Goal: Task Accomplishment & Management: Use online tool/utility

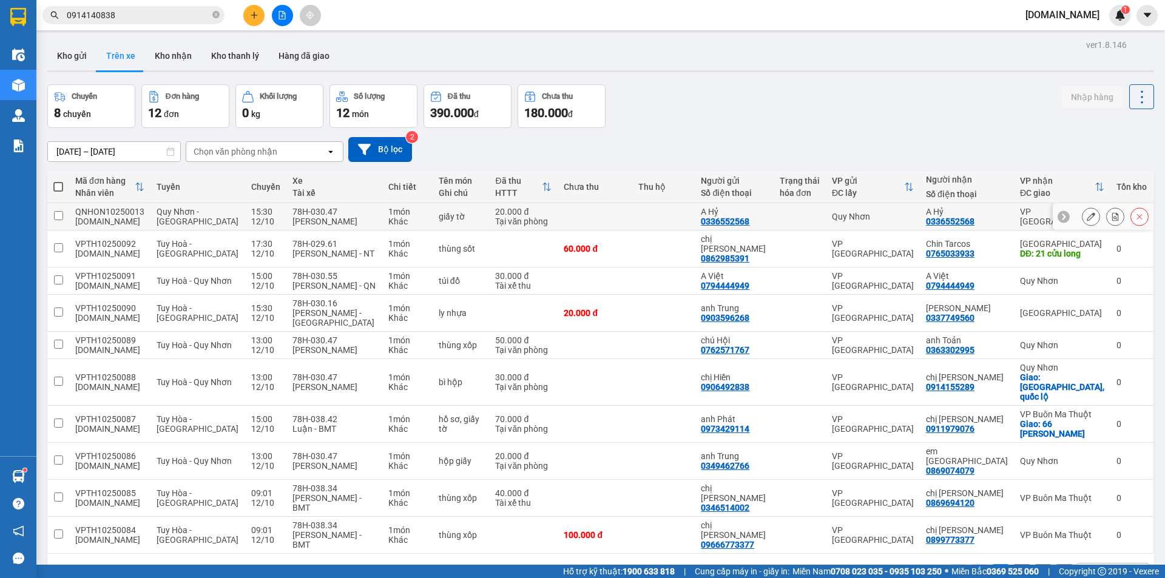
click at [591, 221] on td at bounding box center [594, 216] width 75 height 27
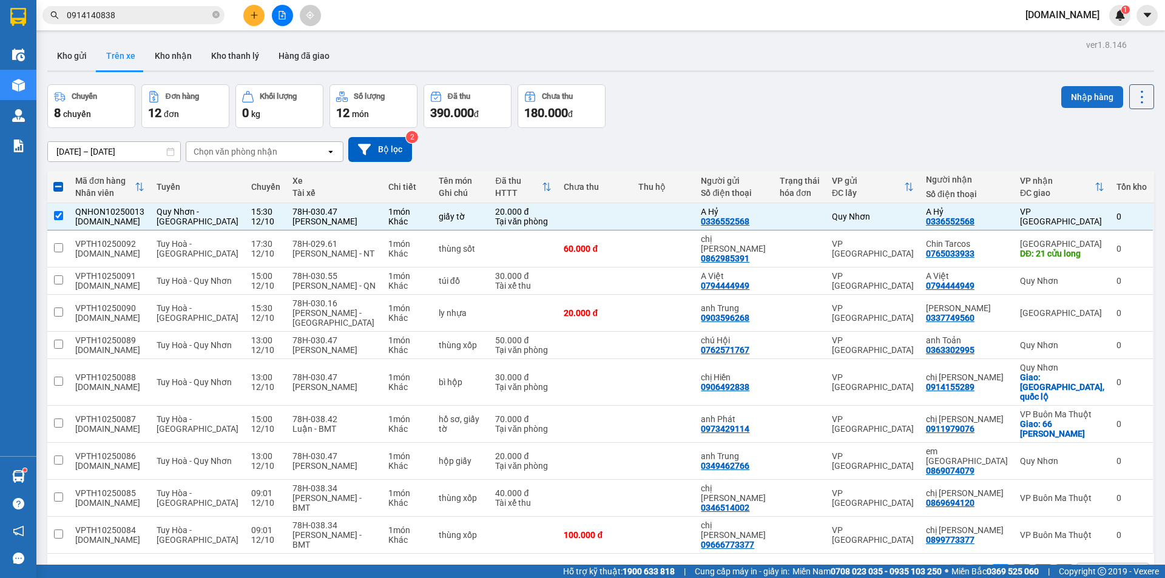
click at [1067, 100] on button "Nhập hàng" at bounding box center [1092, 97] width 62 height 22
checkbox input "false"
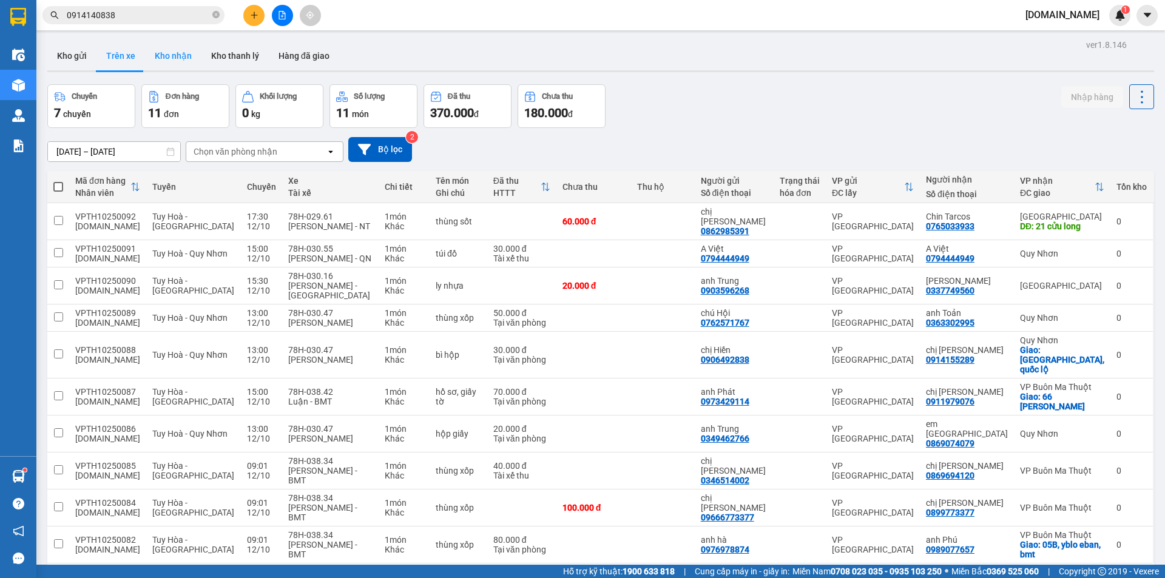
click at [184, 48] on button "Kho nhận" at bounding box center [173, 55] width 56 height 29
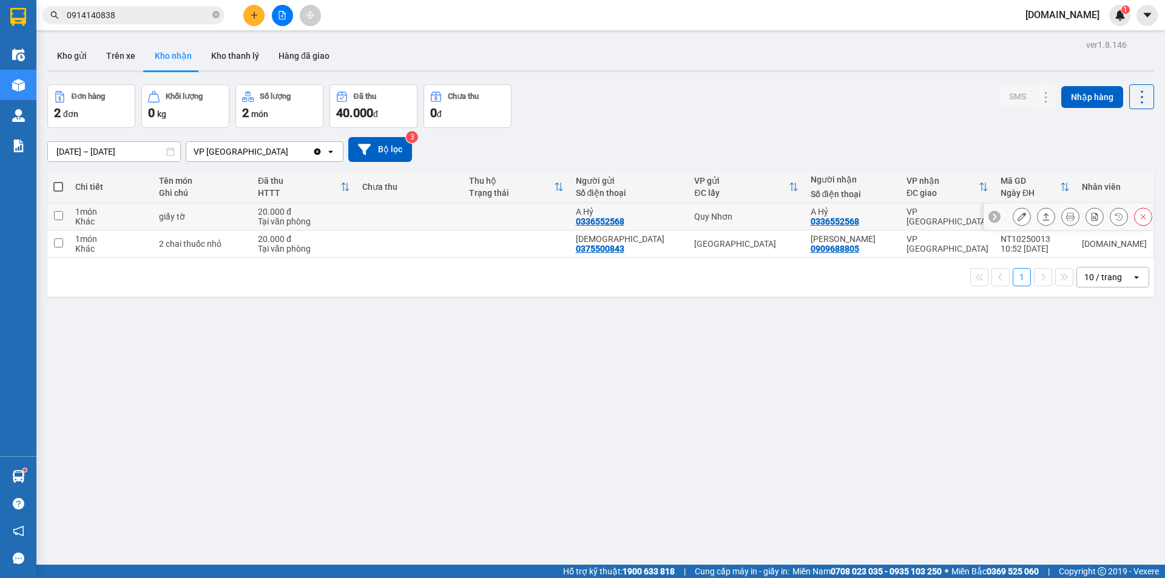
click at [350, 211] on div "20.000 đ" at bounding box center [304, 212] width 92 height 10
checkbox input "true"
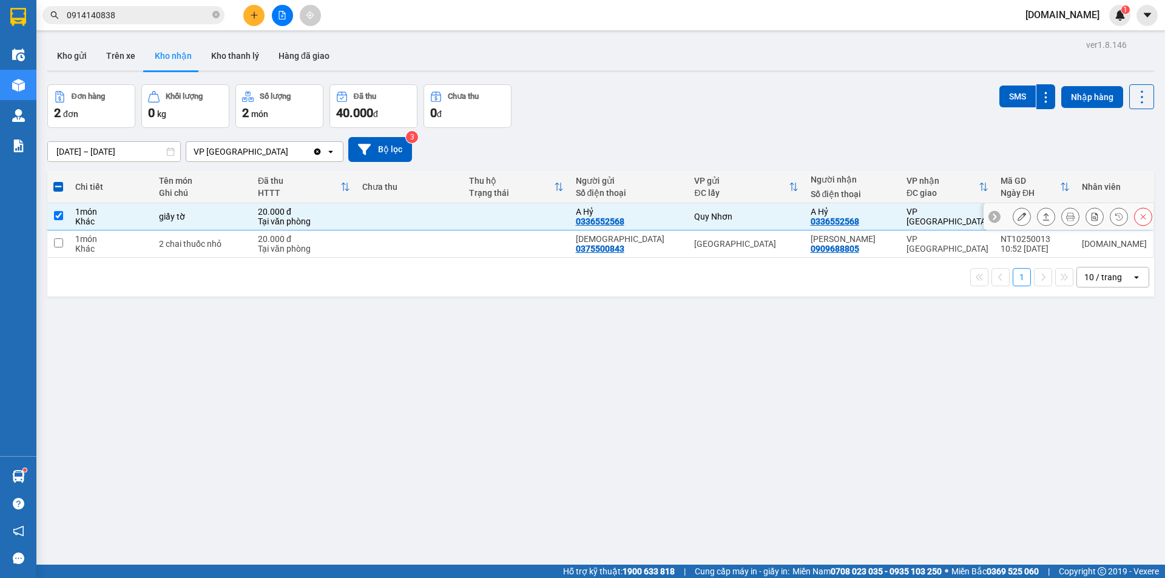
click at [1017, 212] on icon at bounding box center [1021, 216] width 8 height 8
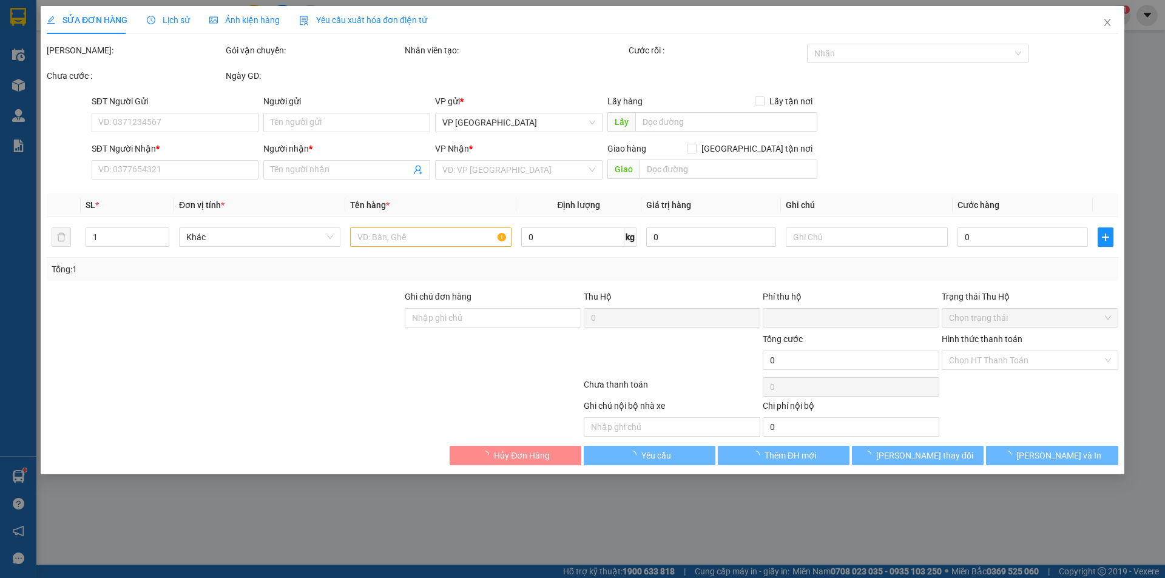
type input "0336552568"
type input "A Hỷ"
type input "0336552568"
type input "A Hỷ"
type input "0"
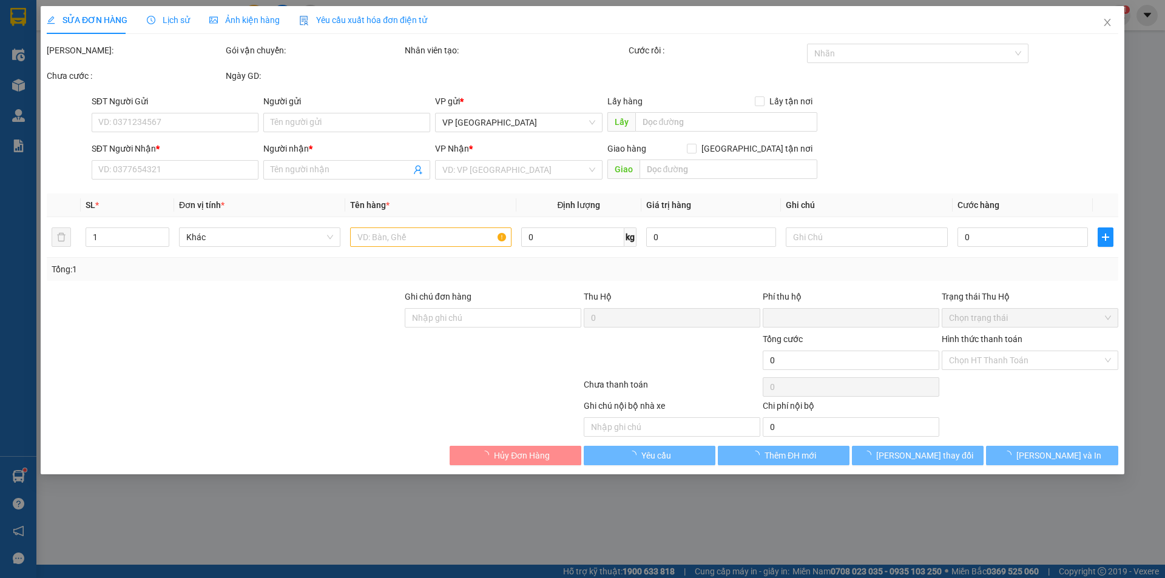
type input "20.000"
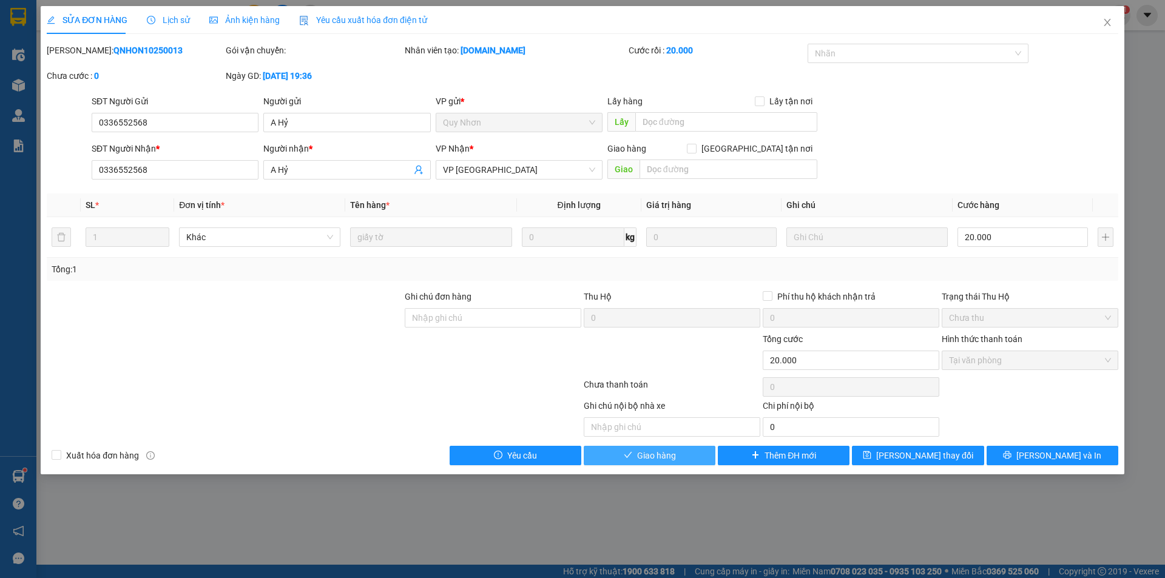
click at [687, 456] on button "Giao hàng" at bounding box center [650, 455] width 132 height 19
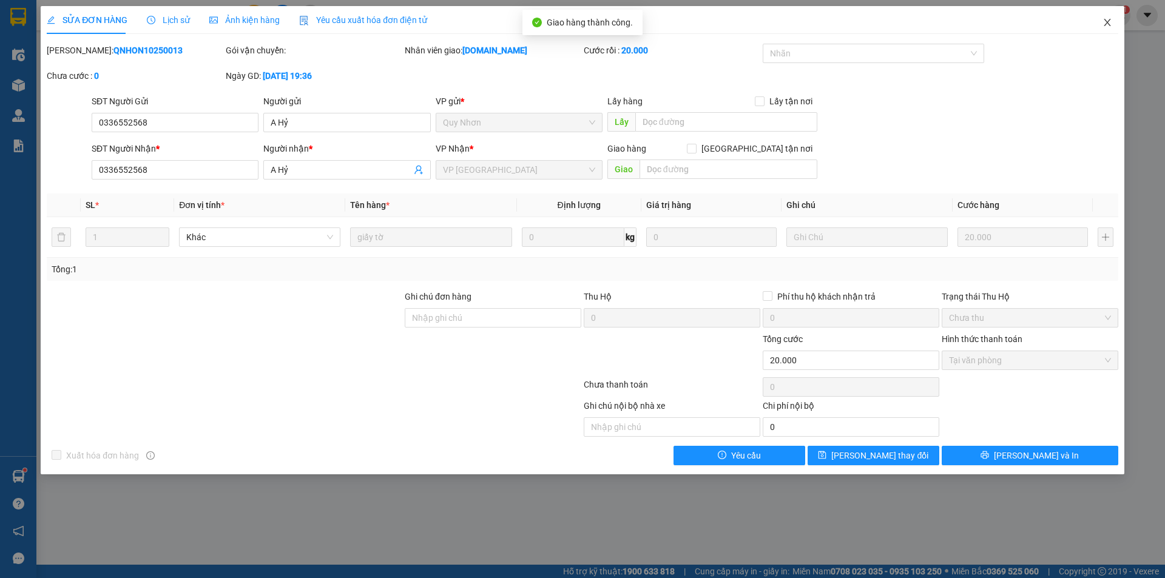
click at [1106, 21] on icon "close" at bounding box center [1107, 23] width 10 height 10
